Goal: Task Accomplishment & Management: Use online tool/utility

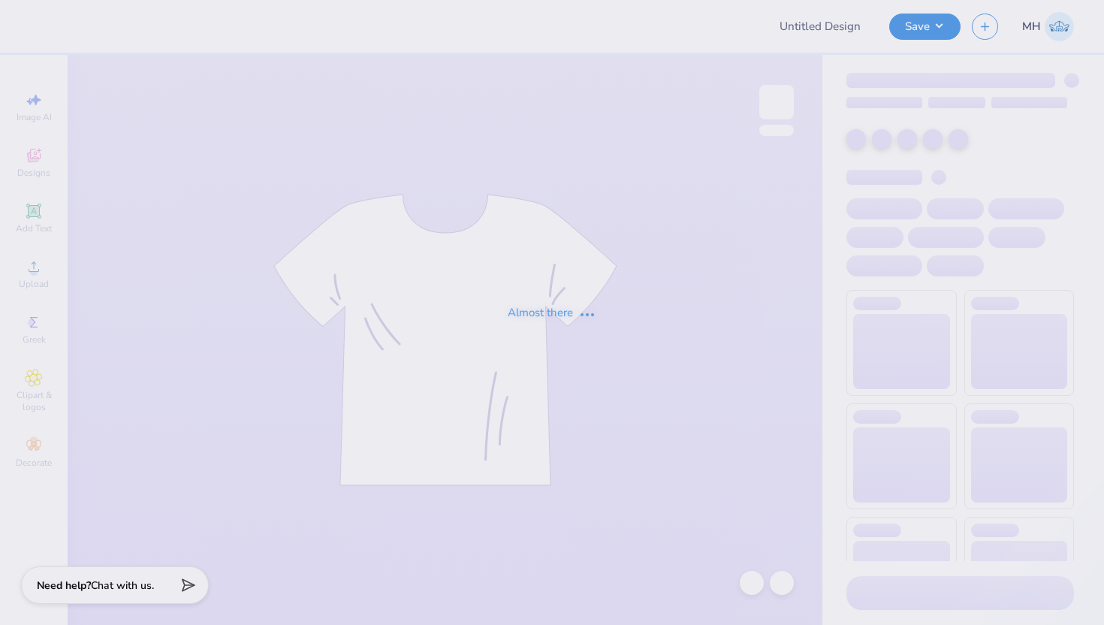
type input "[PERSON_NAME] ccrane - caps"
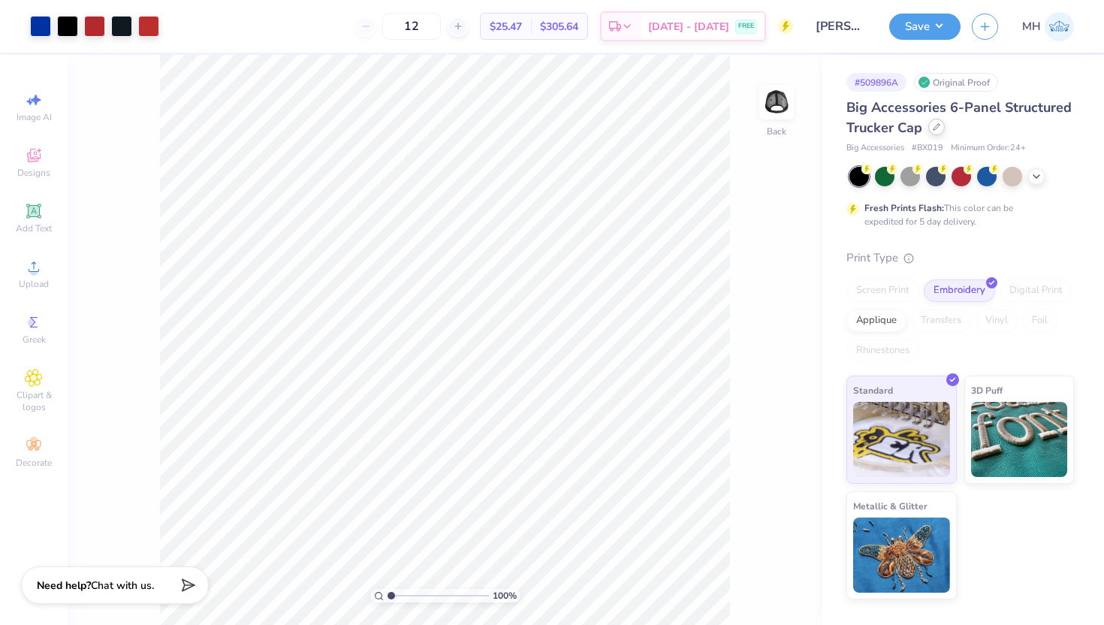
click at [938, 126] on icon at bounding box center [937, 127] width 8 height 8
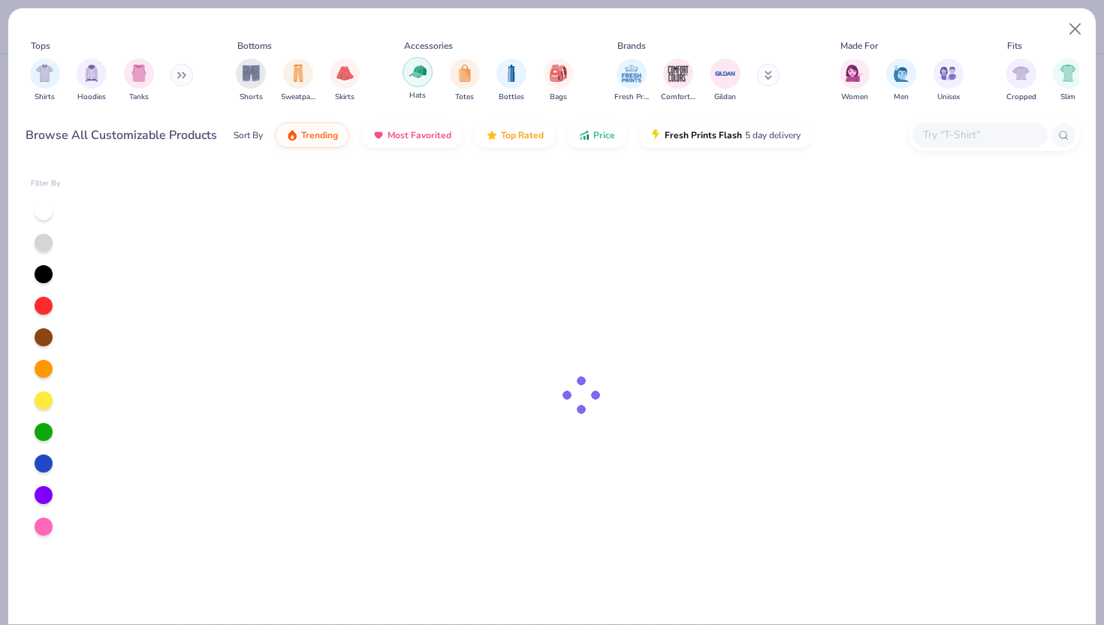
click at [418, 80] on img "filter for Hats" at bounding box center [417, 71] width 17 height 17
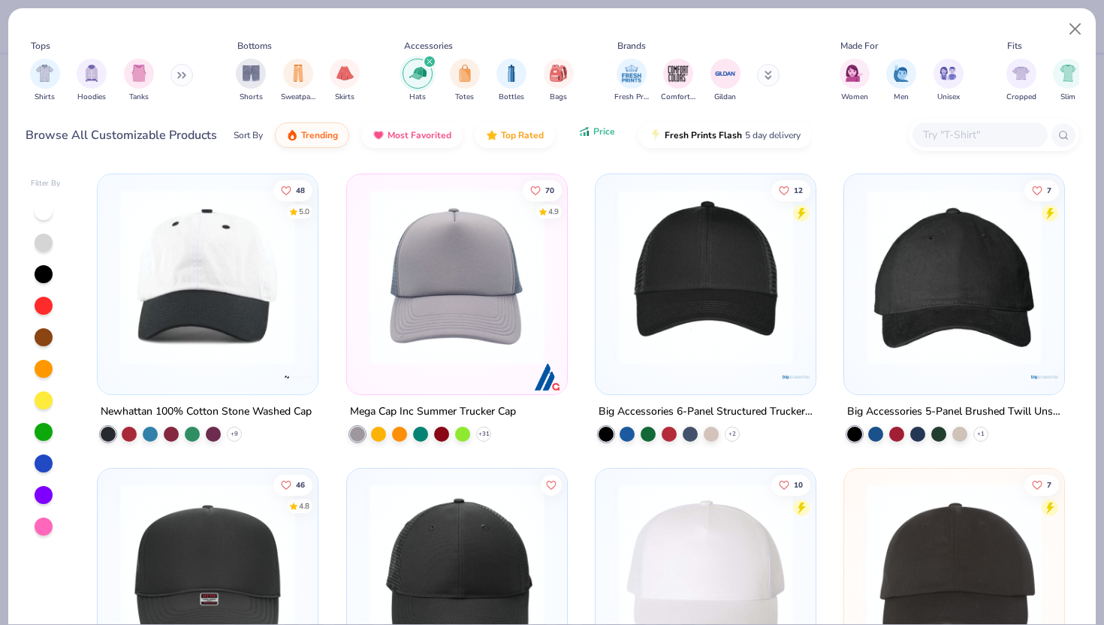
click at [591, 134] on button "Price" at bounding box center [596, 132] width 59 height 26
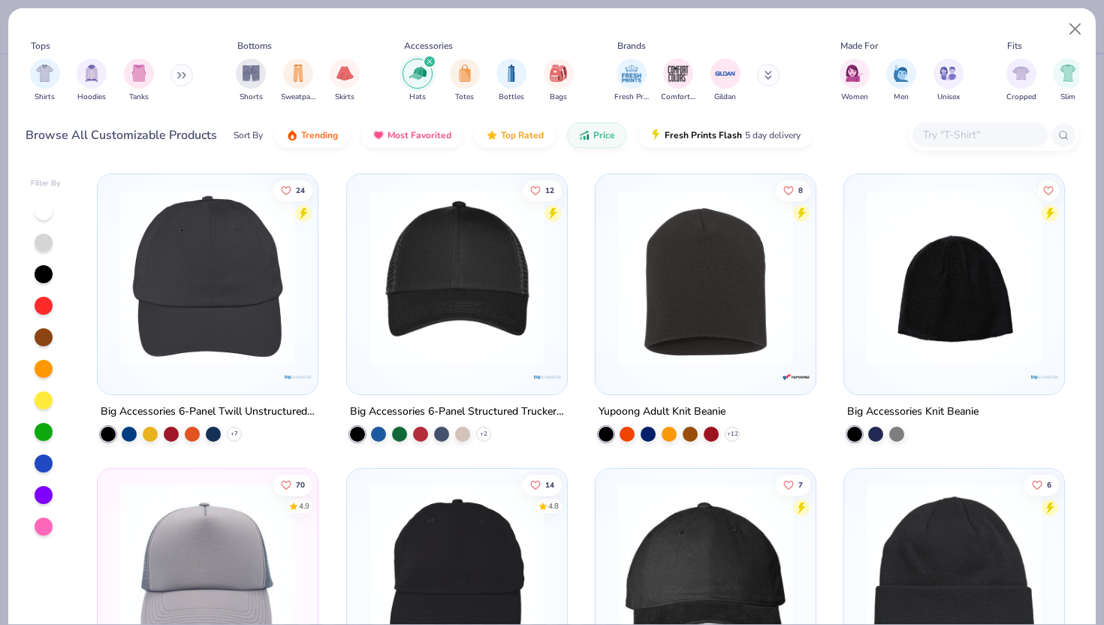
click at [113, 294] on img at bounding box center [18, 276] width 190 height 175
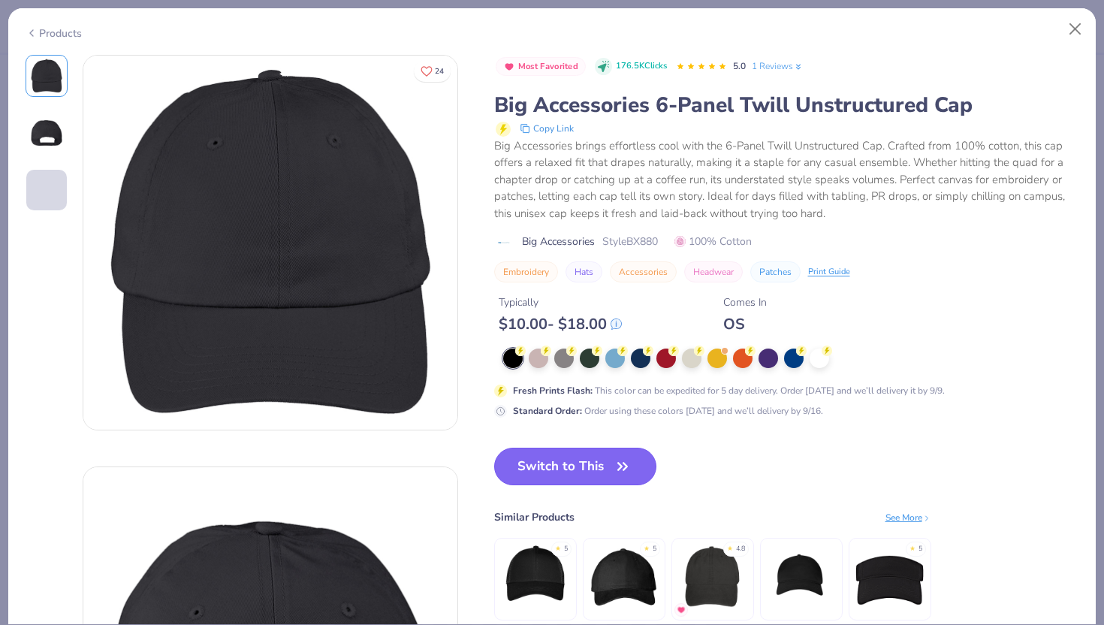
click at [549, 478] on button "Switch to This" at bounding box center [575, 467] width 163 height 38
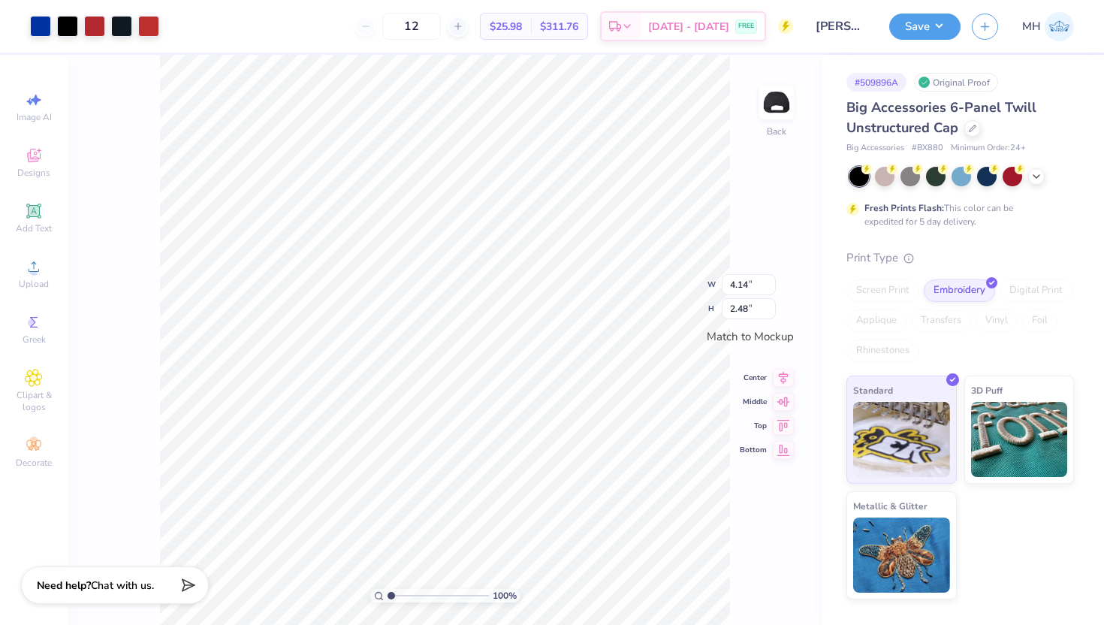
type input "3.33"
type input "1.99"
